Goal: Task Accomplishment & Management: Use online tool/utility

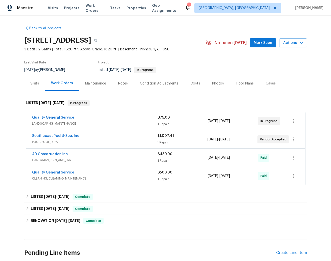
click at [32, 86] on div "Visits" at bounding box center [34, 83] width 9 height 5
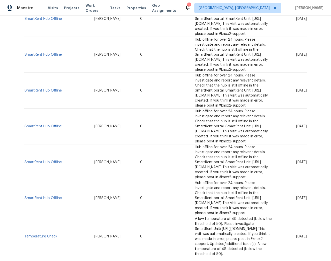
scroll to position [513, 0]
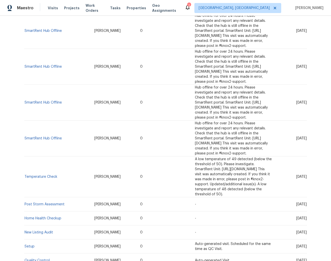
click at [195, 242] on span "Auto-generated visit. Scheduled for the same time as QC Visit." at bounding box center [233, 246] width 76 height 9
click at [27, 244] on link "Setup" at bounding box center [30, 246] width 10 height 4
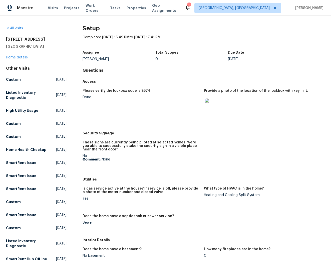
click at [209, 104] on img at bounding box center [213, 106] width 16 height 16
